Goal: Information Seeking & Learning: Find specific fact

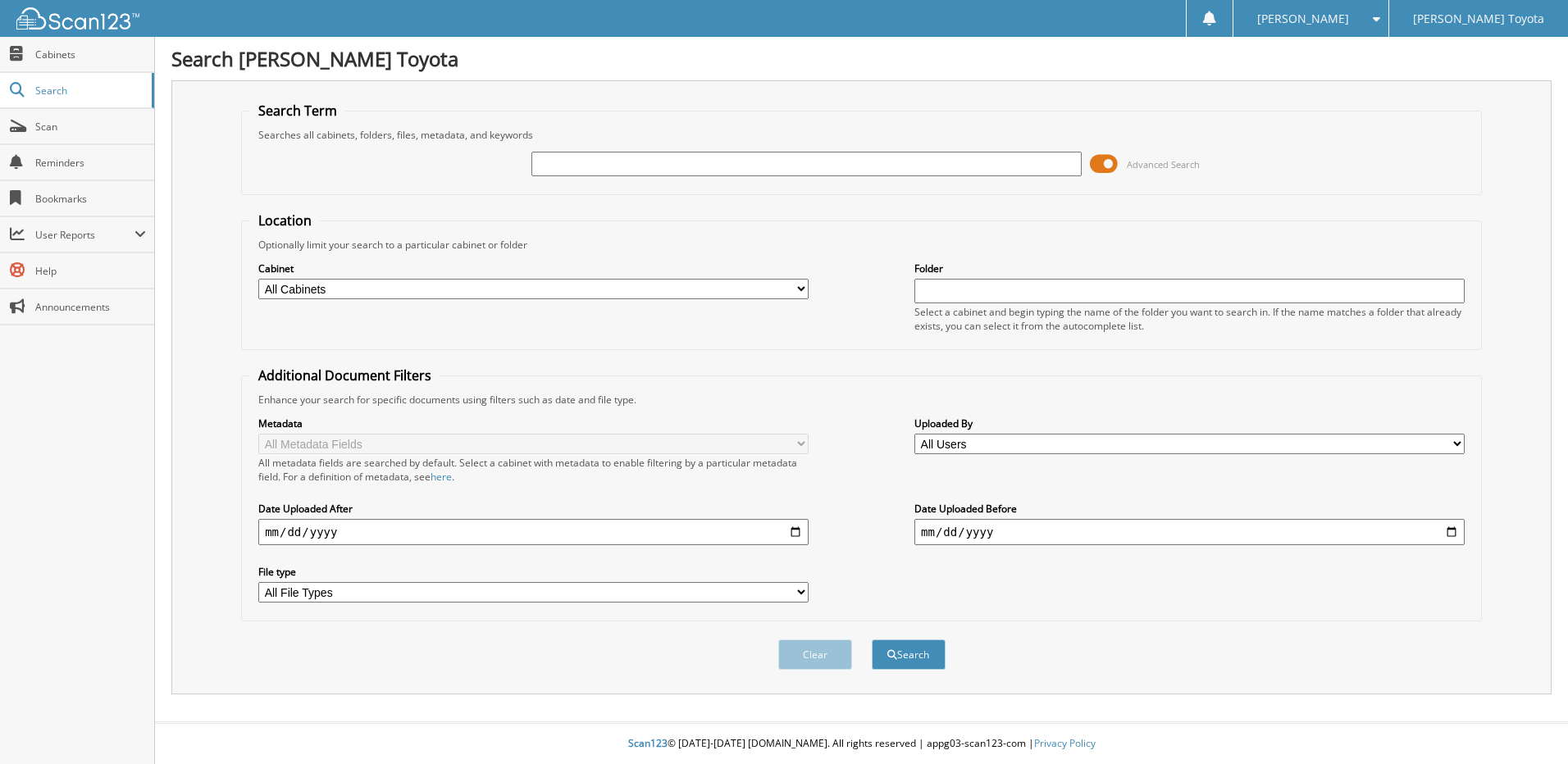
click at [942, 167] on input "text" at bounding box center [807, 164] width 550 height 25
type input "326183"
click at [911, 648] on button "Search" at bounding box center [908, 655] width 73 height 31
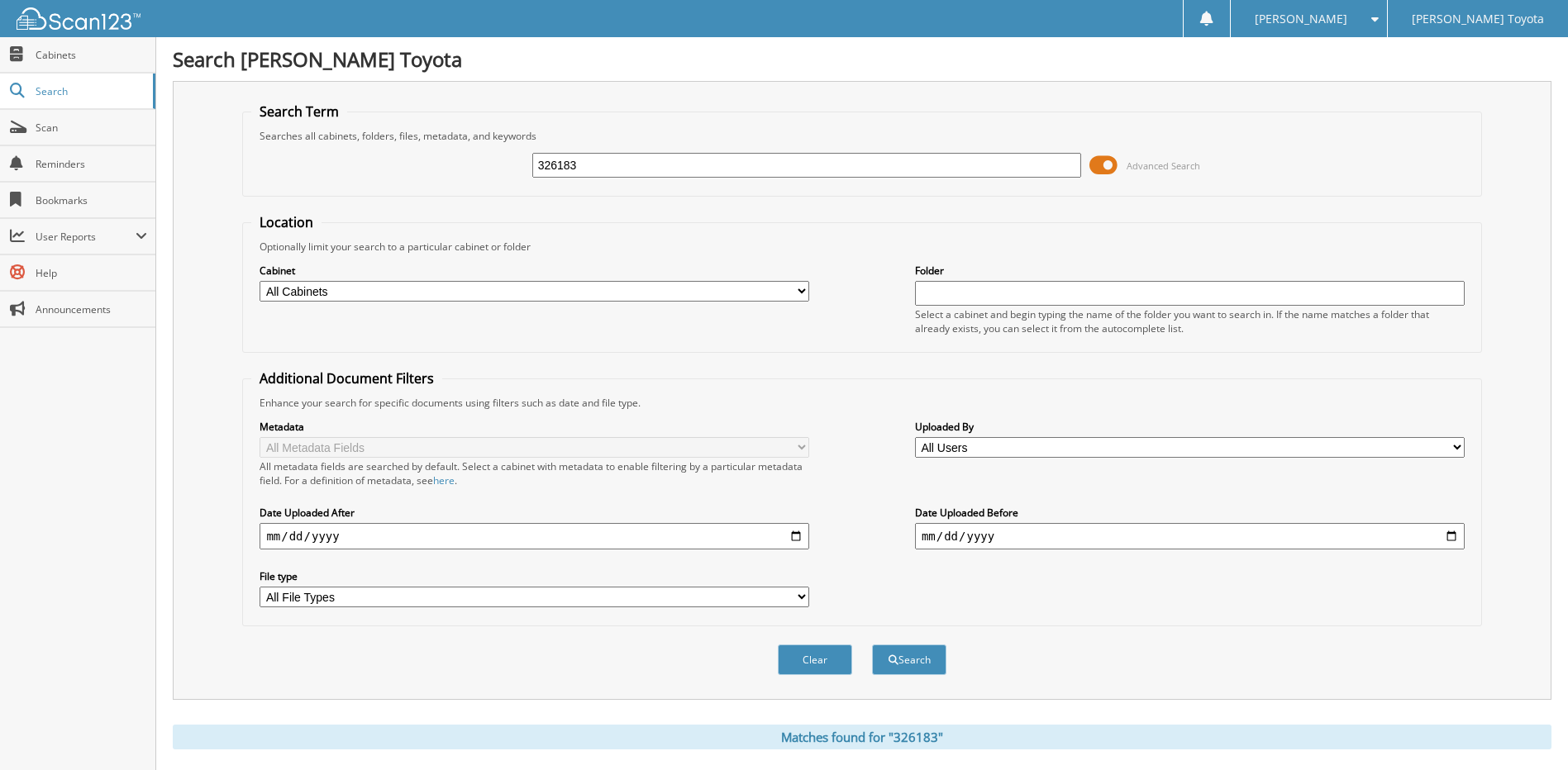
scroll to position [420, 0]
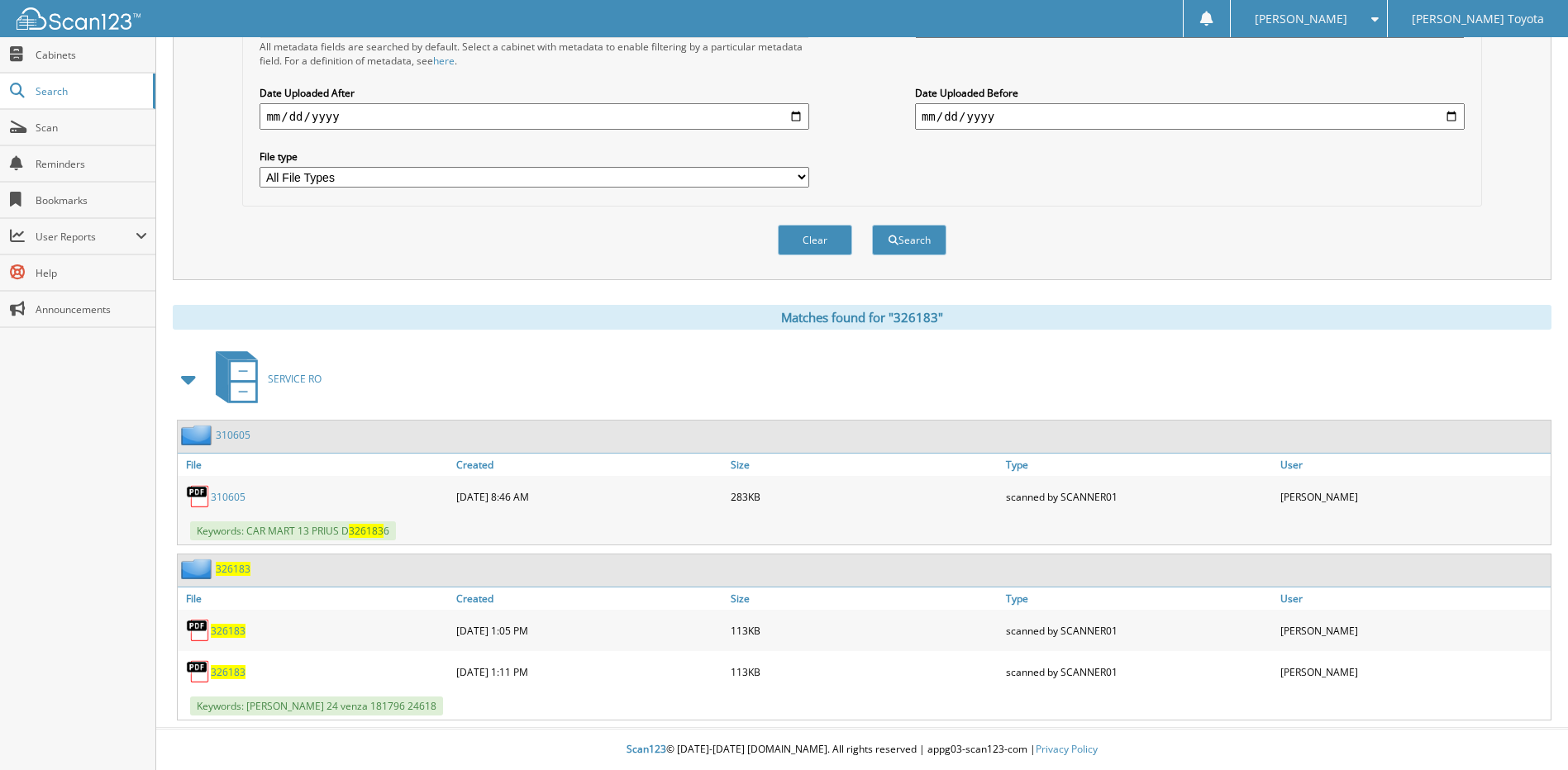
click at [225, 432] on link "310605" at bounding box center [233, 435] width 34 height 14
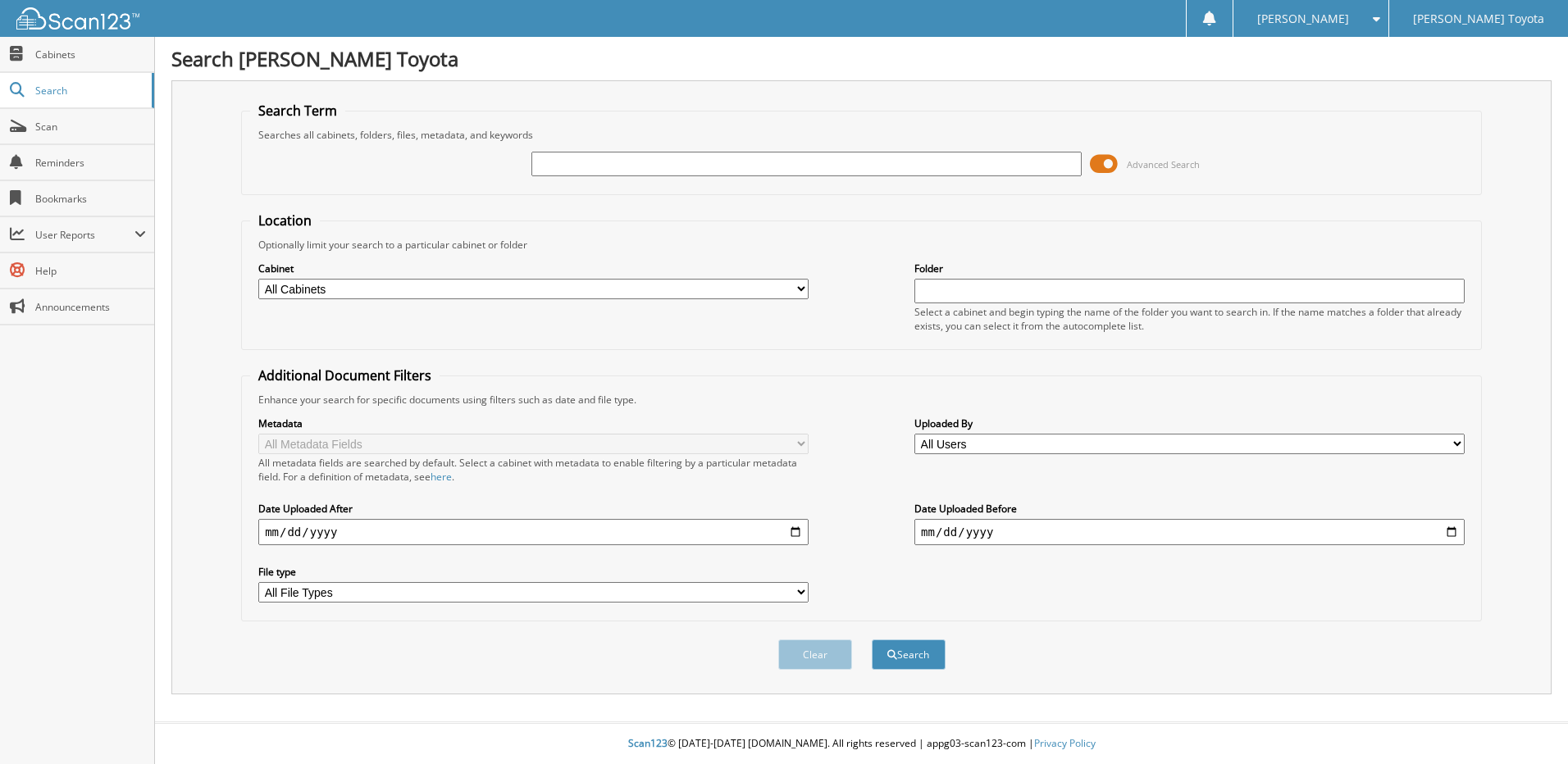
click at [592, 165] on input "text" at bounding box center [807, 164] width 550 height 25
type input "326183"
click at [903, 650] on button "Search" at bounding box center [908, 655] width 73 height 31
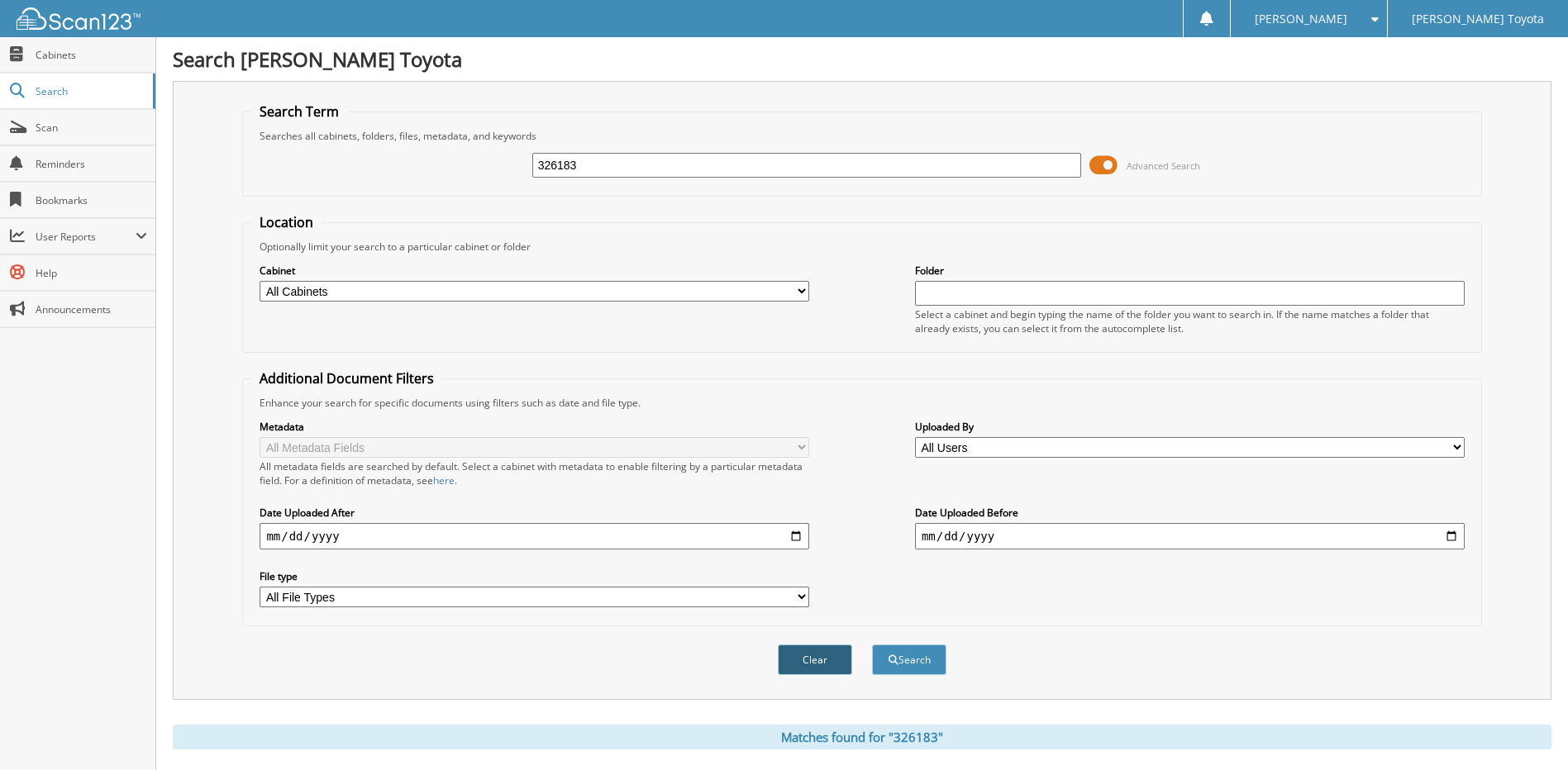
scroll to position [420, 0]
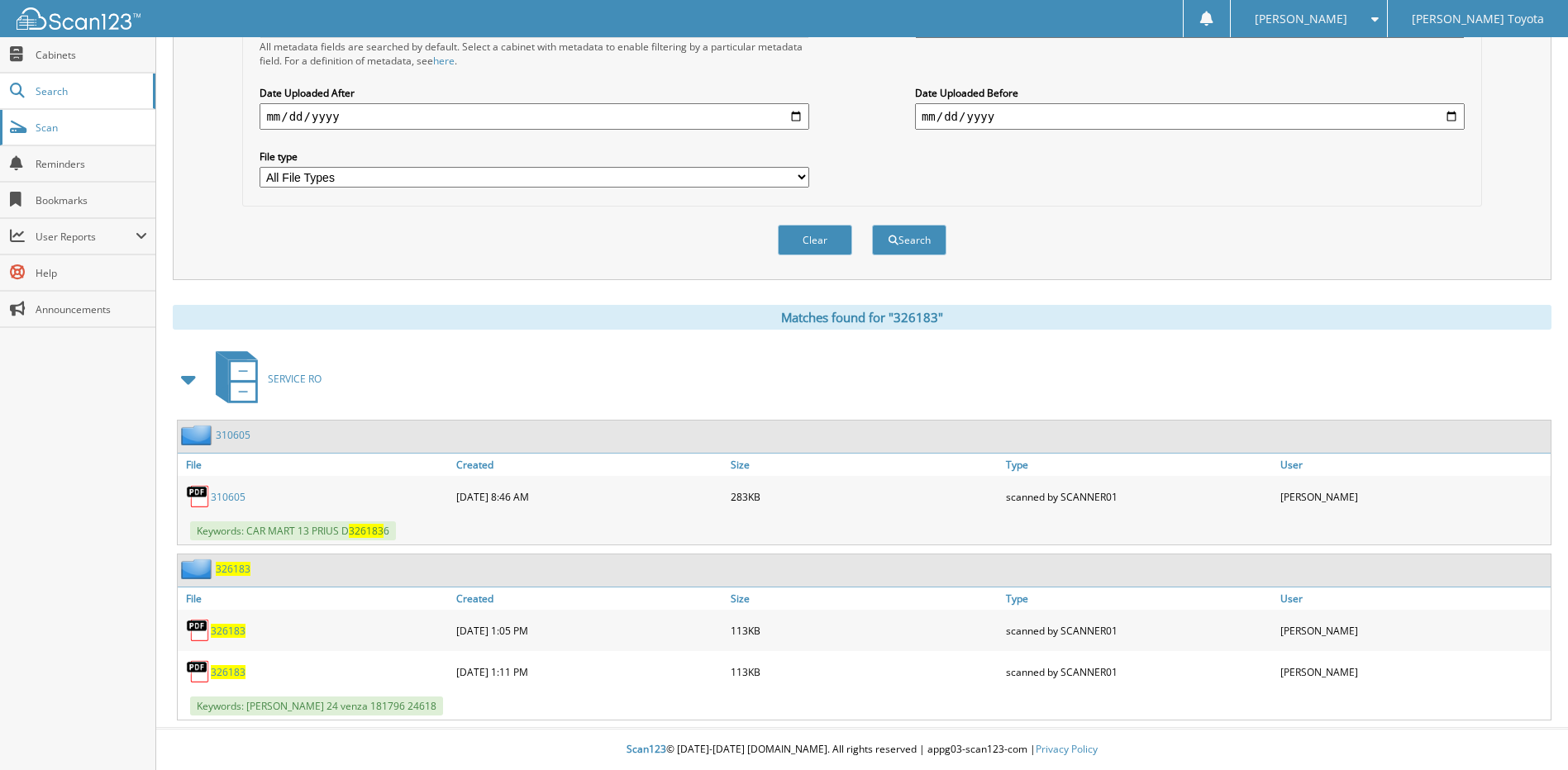
click at [54, 128] on span "Scan" at bounding box center [91, 127] width 112 height 14
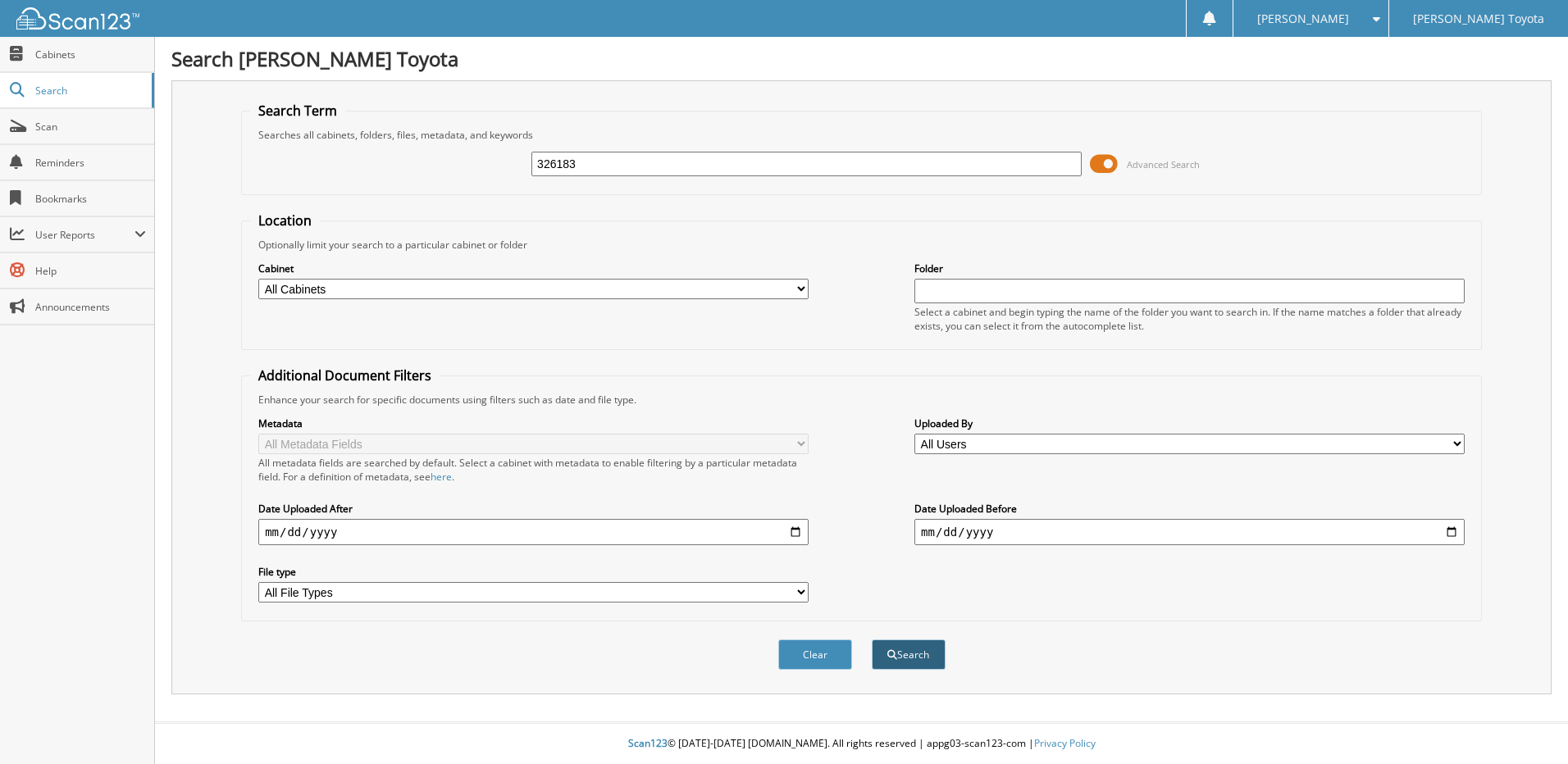
type input "326183"
click at [931, 649] on button "Search" at bounding box center [908, 655] width 73 height 31
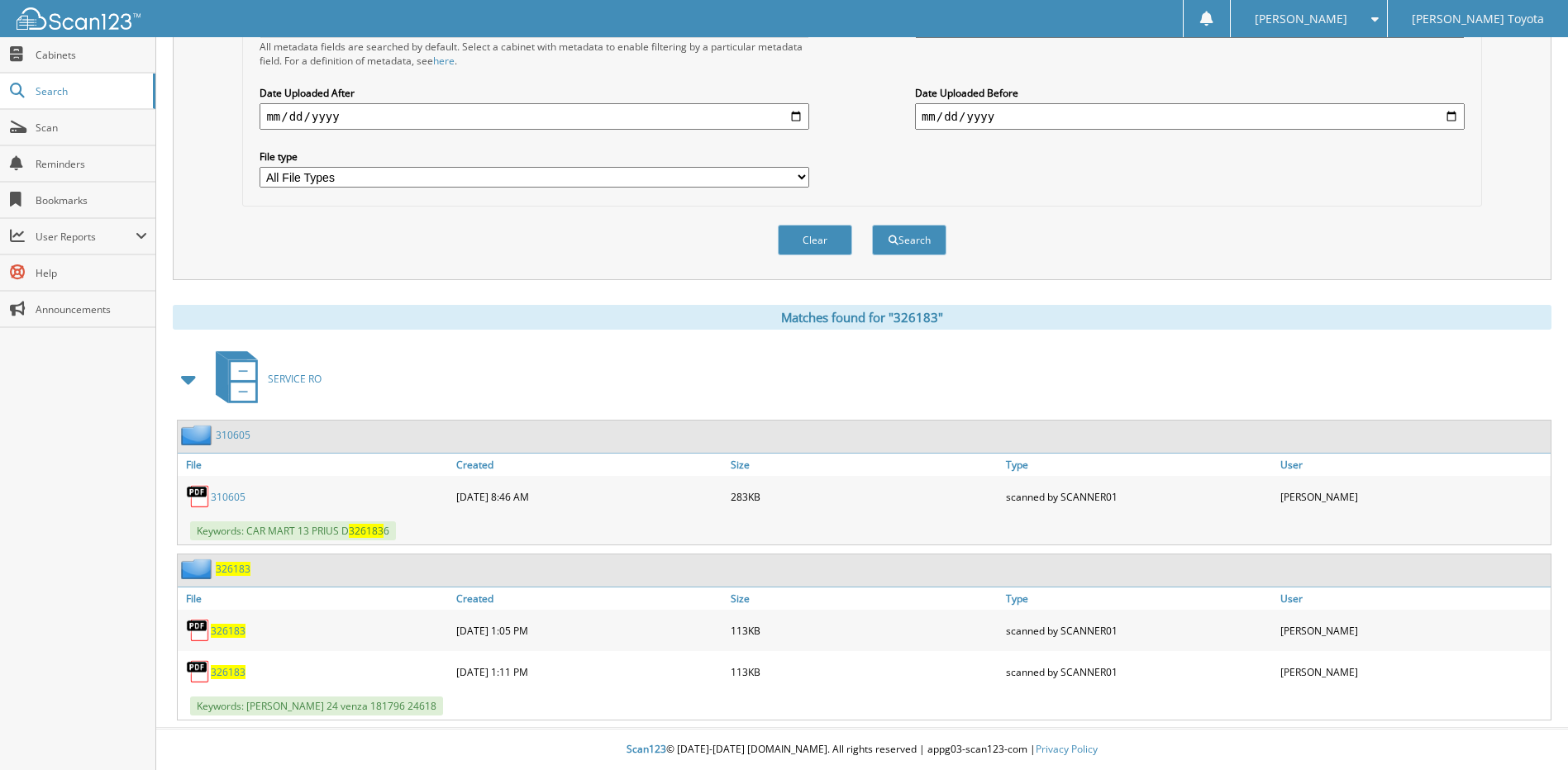
scroll to position [420, 0]
click at [212, 565] on img at bounding box center [198, 569] width 34 height 21
click at [238, 571] on span "326183" at bounding box center [233, 568] width 34 height 14
